Goal: Task Accomplishment & Management: Complete application form

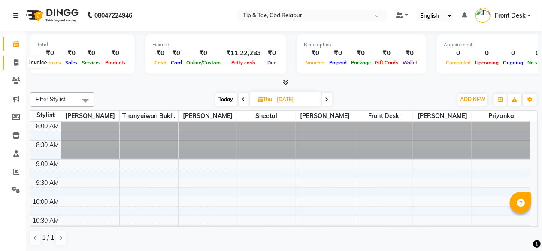
click at [18, 63] on icon at bounding box center [16, 62] width 5 height 6
select select "service"
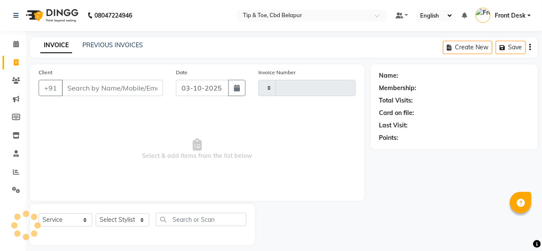
type input "0416"
select select "5812"
click at [83, 90] on input "Client" at bounding box center [112, 88] width 101 height 16
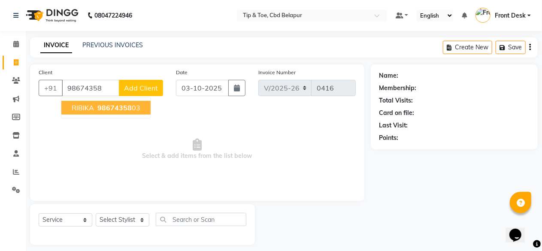
click at [108, 104] on span "98674358" at bounding box center [114, 108] width 34 height 9
type input "9867435803"
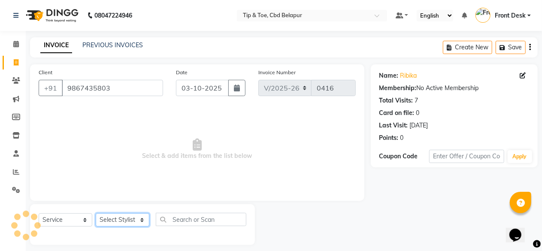
click at [112, 221] on select "Select Stylist [PERSON_NAME] Front Desk [PERSON_NAME] priyanka Sheetal [PERSON_…" at bounding box center [123, 219] width 54 height 13
select select "40372"
click at [96, 213] on select "Select Stylist [PERSON_NAME] Front Desk [PERSON_NAME] priyanka Sheetal [PERSON_…" at bounding box center [123, 219] width 54 height 13
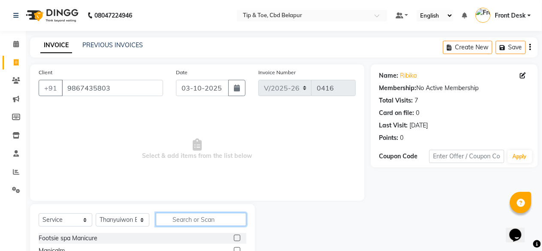
click at [195, 218] on input "text" at bounding box center [201, 219] width 91 height 13
type input "ACRYLIC"
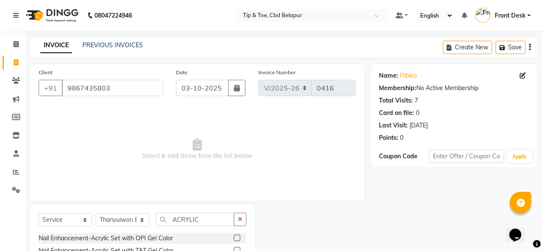
click at [234, 248] on label at bounding box center [237, 250] width 6 height 6
click at [234, 248] on input "checkbox" at bounding box center [237, 251] width 6 height 6
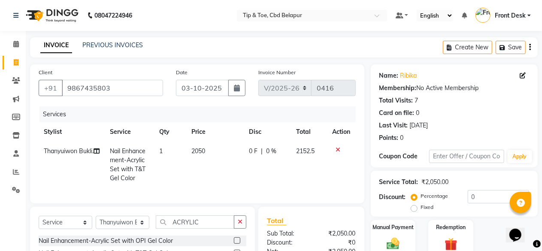
checkbox input "false"
click at [119, 228] on select "Select Stylist [PERSON_NAME] Front Desk [PERSON_NAME] priyanka Sheetal [PERSON_…" at bounding box center [123, 222] width 54 height 13
select select "40373"
click at [96, 223] on select "Select Stylist [PERSON_NAME] Front Desk [PERSON_NAME] priyanka Sheetal [PERSON_…" at bounding box center [123, 222] width 54 height 13
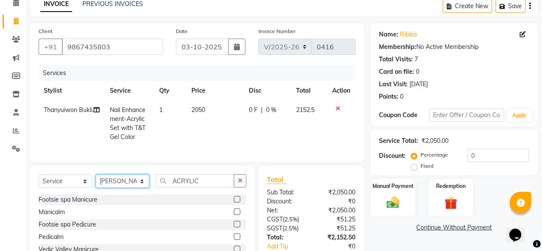
scroll to position [52, 0]
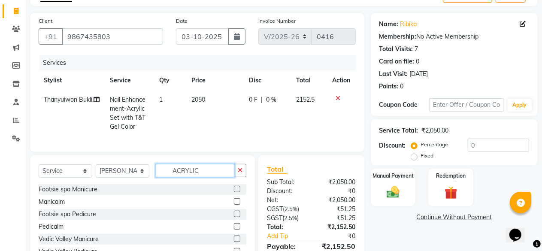
click at [206, 177] on input "ACRYLIC" at bounding box center [195, 170] width 79 height 13
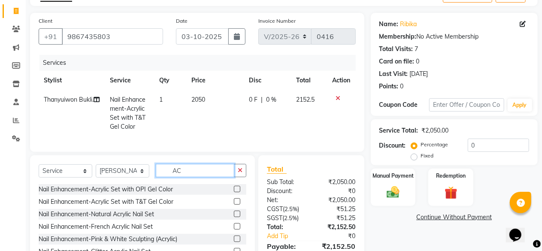
type input "A"
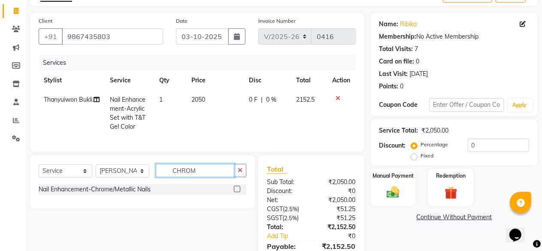
type input "CHROM"
click at [238, 192] on label at bounding box center [237, 189] width 6 height 6
click at [238, 192] on input "checkbox" at bounding box center [237, 190] width 6 height 6
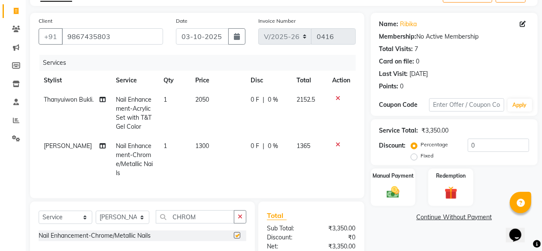
checkbox input "false"
click at [203, 149] on span "1300" at bounding box center [203, 146] width 14 height 8
select select "40373"
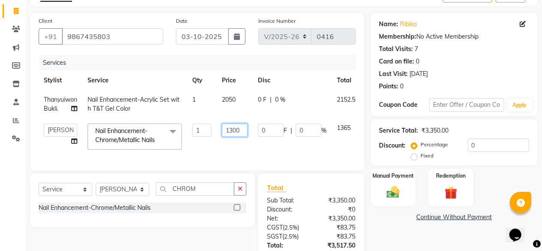
click at [246, 126] on input "1300" at bounding box center [235, 130] width 26 height 13
type input "1"
type input "1800"
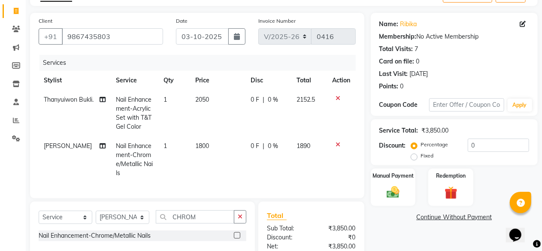
click at [236, 148] on td "1800" at bounding box center [218, 160] width 55 height 46
select select "40373"
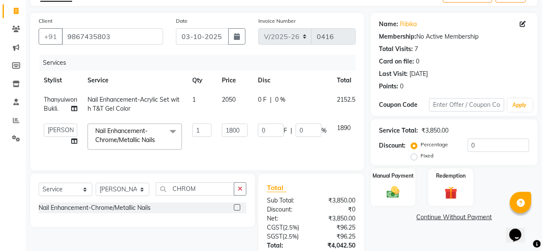
click at [236, 99] on span "2050" at bounding box center [229, 100] width 14 height 8
select select "40372"
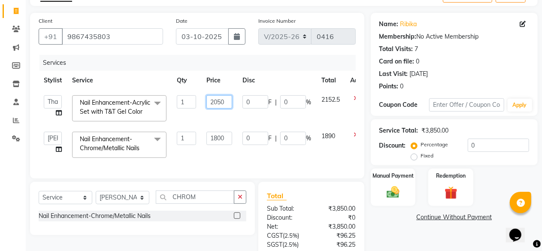
click at [228, 102] on input "2050" at bounding box center [220, 101] width 26 height 13
type input "2600"
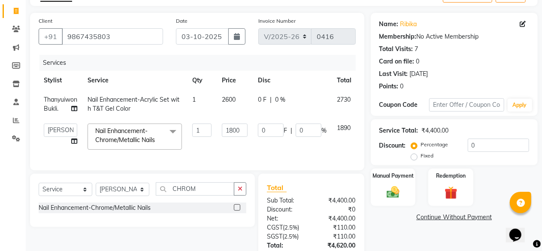
click at [232, 125] on tbody "Thanyuiwon Bukli. Nail Enhancement-Acrylic Set with T&T Gel Color 1 2600 0 F | …" at bounding box center [212, 122] width 347 height 65
click at [484, 141] on input "0" at bounding box center [498, 145] width 61 height 13
type input "3"
type input "54"
type input "3"
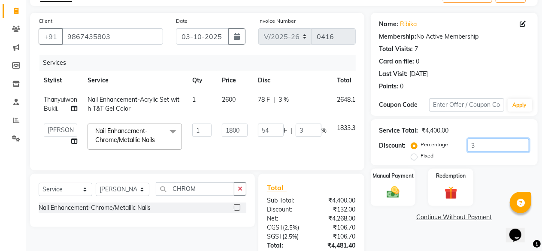
type input "30"
type input "540"
type input "30"
click at [496, 192] on div "Manual Payment Redemption" at bounding box center [455, 187] width 180 height 37
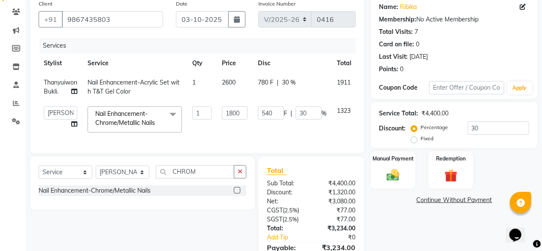
scroll to position [86, 0]
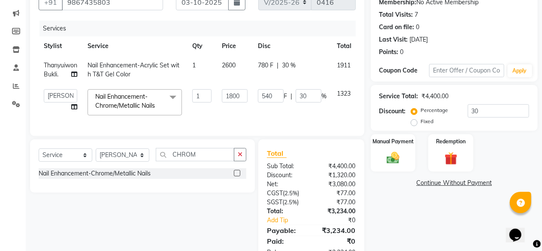
click at [467, 221] on div "Name: Ribika Membership: No Active Membership Total Visits: 7 Card on file: 0 L…" at bounding box center [458, 122] width 174 height 287
click at [240, 61] on td "2600" at bounding box center [235, 70] width 36 height 28
select select "40372"
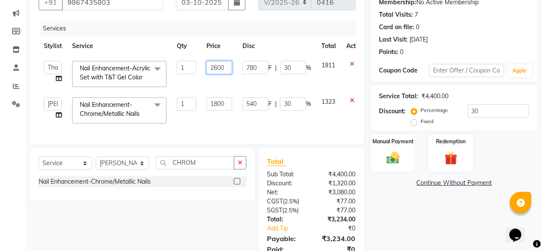
click at [227, 69] on input "2600" at bounding box center [220, 67] width 26 height 13
type input "2"
type input "2000"
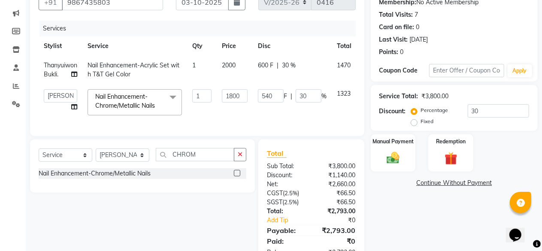
click at [253, 82] on tr "Thanyuiwon Bukli. Nail Enhancement-Acrylic Set with T&T Gel Color 1 2000 600 F …" at bounding box center [212, 70] width 347 height 28
click at [427, 231] on div "Name: Ribika Membership: No Active Membership Total Visits: 7 Card on file: 0 L…" at bounding box center [458, 122] width 174 height 287
click at [391, 155] on img at bounding box center [394, 157] width 22 height 15
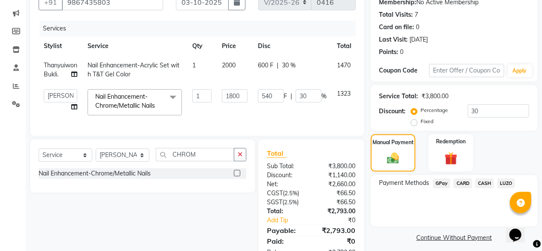
click at [439, 183] on span "GPay" at bounding box center [442, 184] width 18 height 10
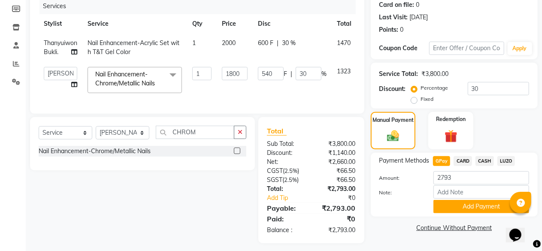
scroll to position [119, 0]
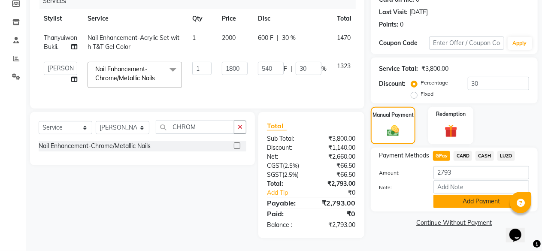
click at [471, 199] on button "Add Payment" at bounding box center [482, 201] width 96 height 13
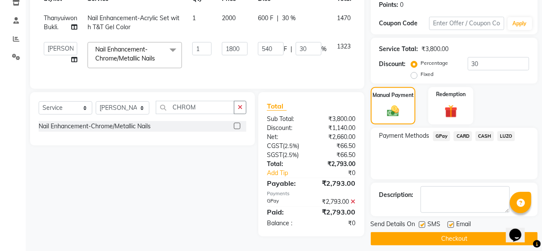
scroll to position [139, 0]
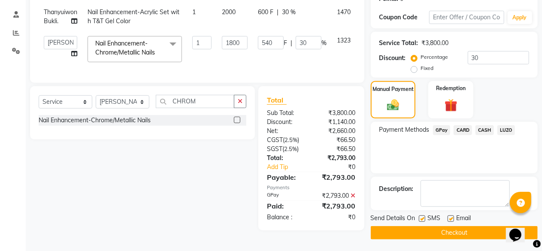
click at [446, 229] on button "Checkout" at bounding box center [454, 232] width 167 height 13
